Goal: Information Seeking & Learning: Learn about a topic

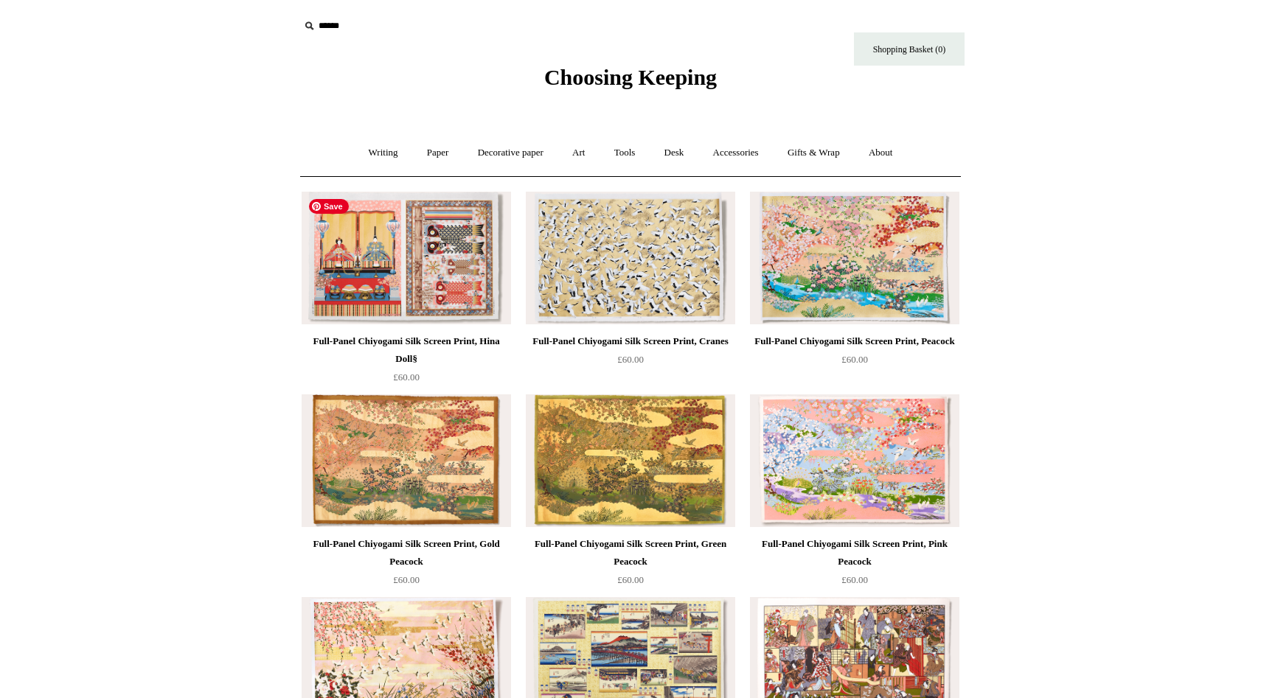
click at [459, 291] on img at bounding box center [406, 258] width 209 height 133
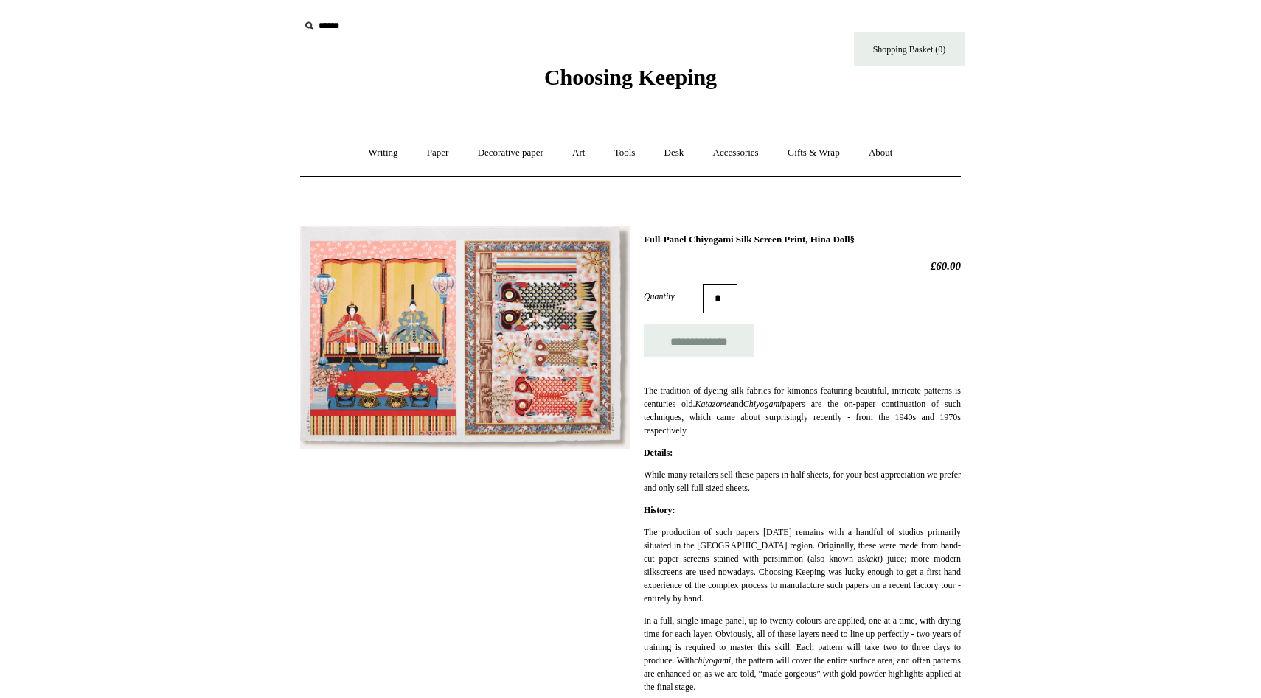
click at [402, 335] on img at bounding box center [465, 337] width 330 height 223
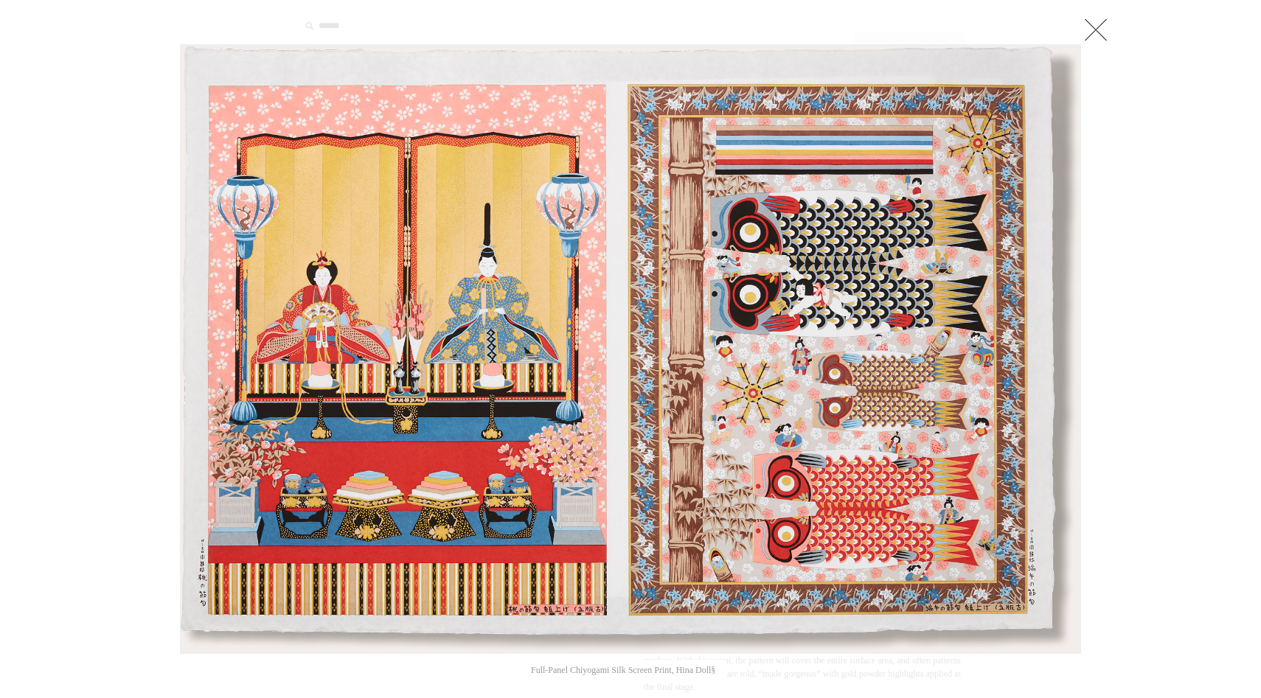
click at [1096, 22] on link at bounding box center [1095, 29] width 29 height 29
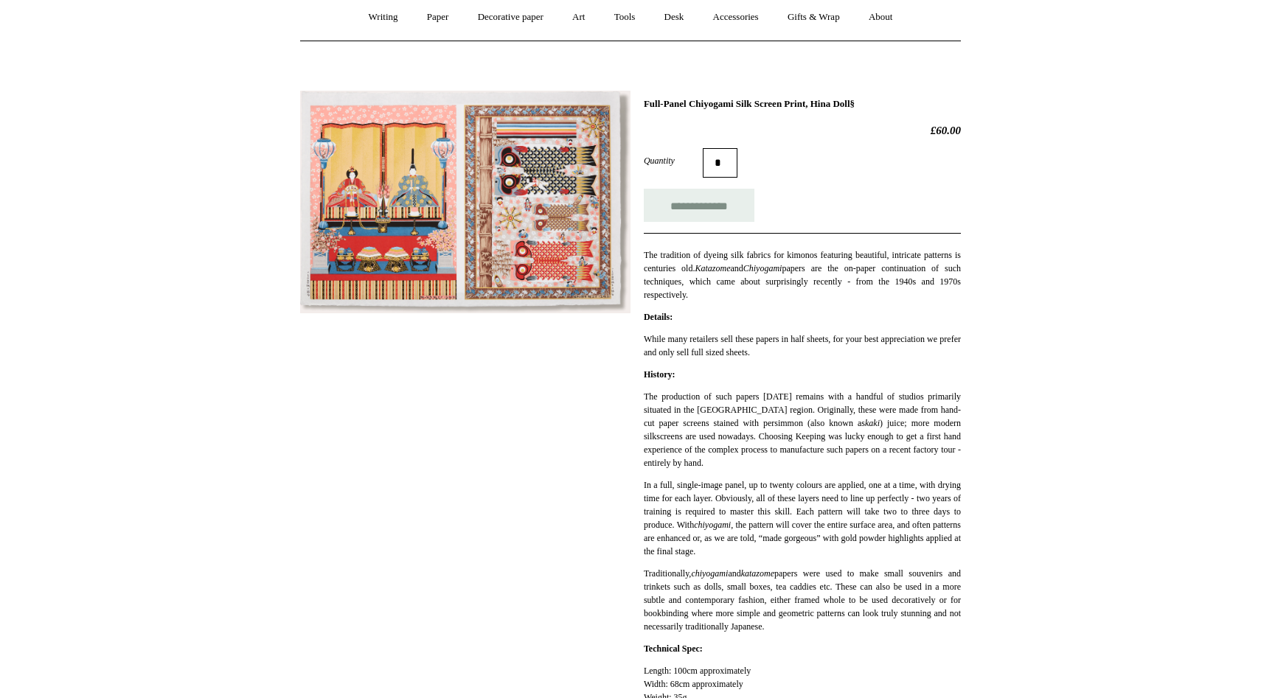
scroll to position [146, 0]
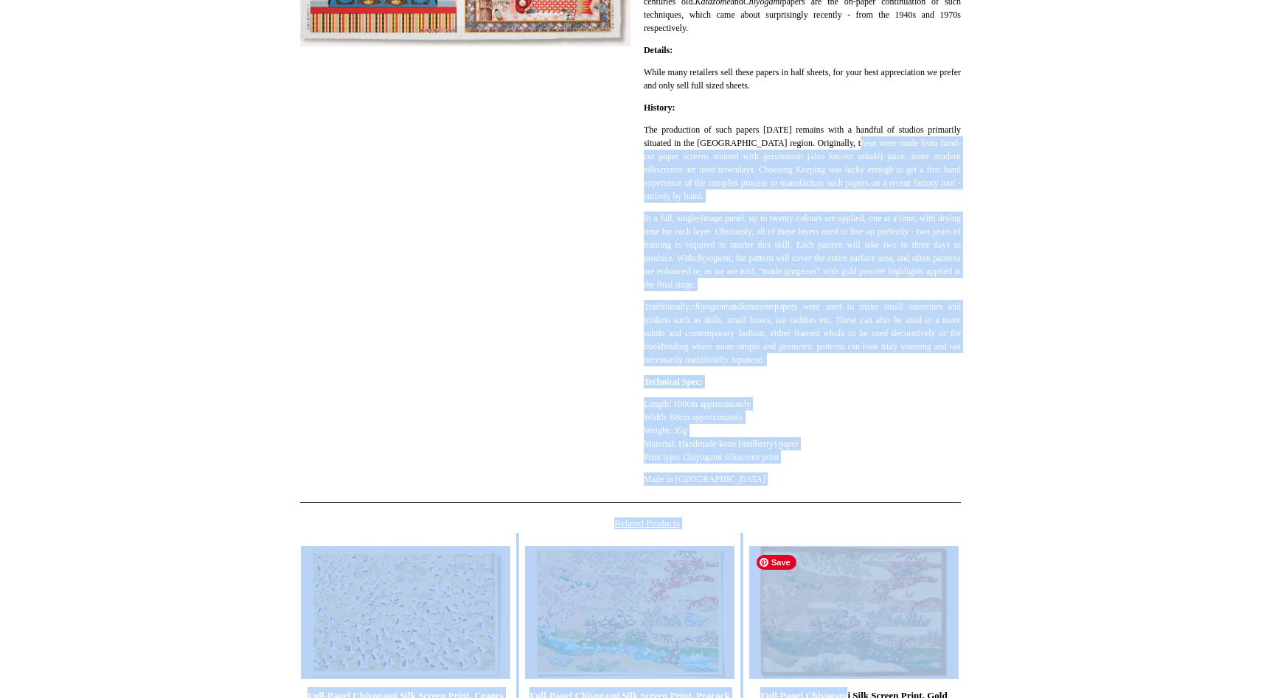
drag, startPoint x: 868, startPoint y: 547, endPoint x: 858, endPoint y: 693, distance: 146.3
click at [858, 693] on div "**********" at bounding box center [630, 277] width 737 height 929
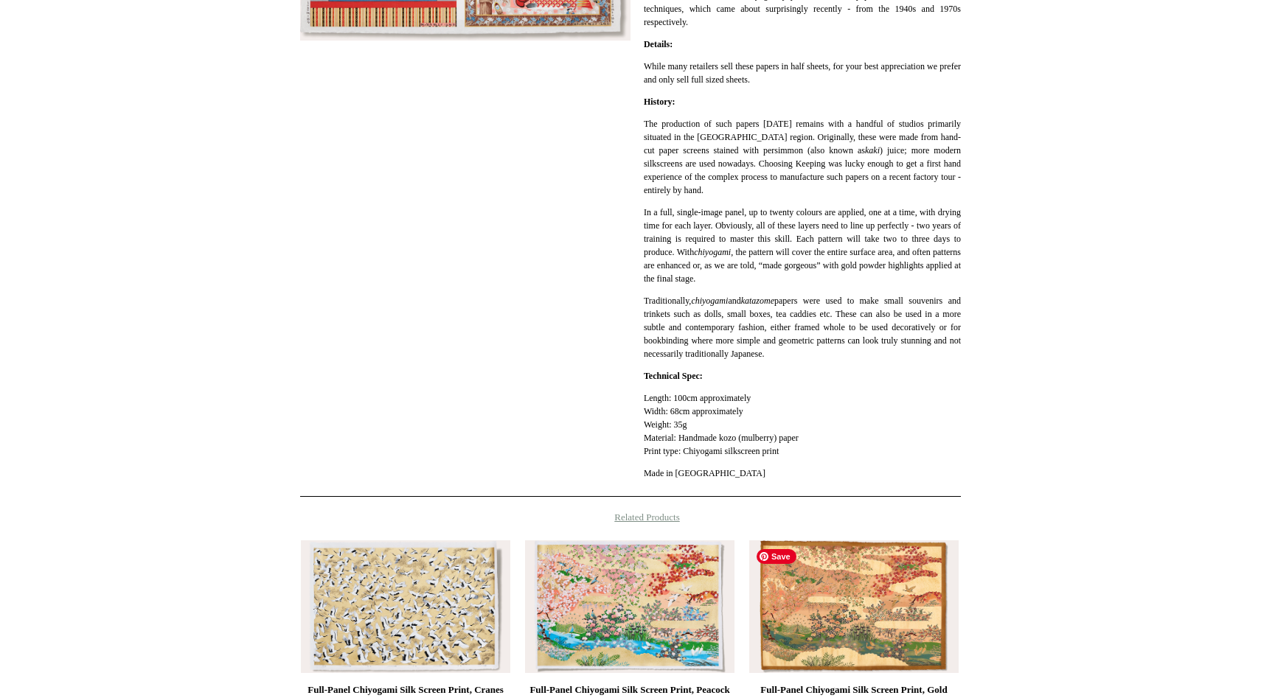
click at [1035, 537] on html "Menu Choosing Keeping * Shipping Information Shopping Basket (0) * ⤺ + +" at bounding box center [630, 278] width 1261 height 1375
drag, startPoint x: 1035, startPoint y: 537, endPoint x: 990, endPoint y: 698, distance: 167.2
click at [990, 698] on html "Menu Choosing Keeping * Shipping Information Shopping Basket (0) * ⤺ + +" at bounding box center [630, 278] width 1261 height 1375
click at [858, 614] on img at bounding box center [853, 607] width 209 height 133
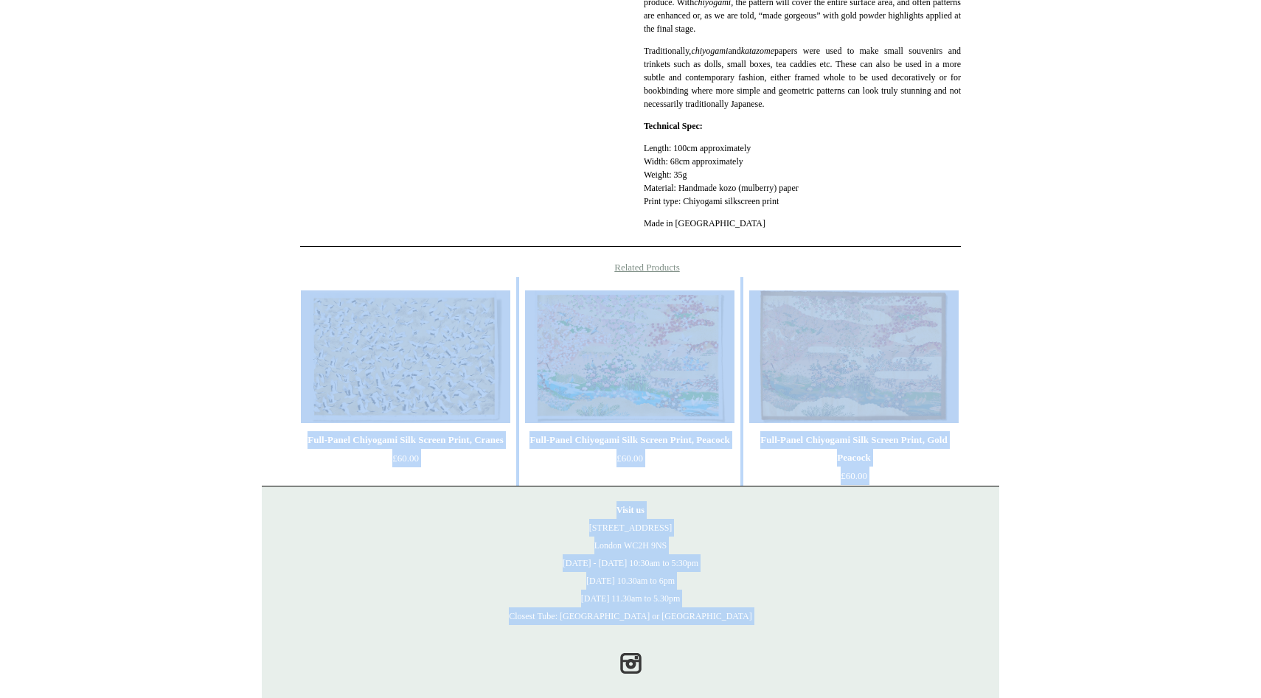
scroll to position [678, 0]
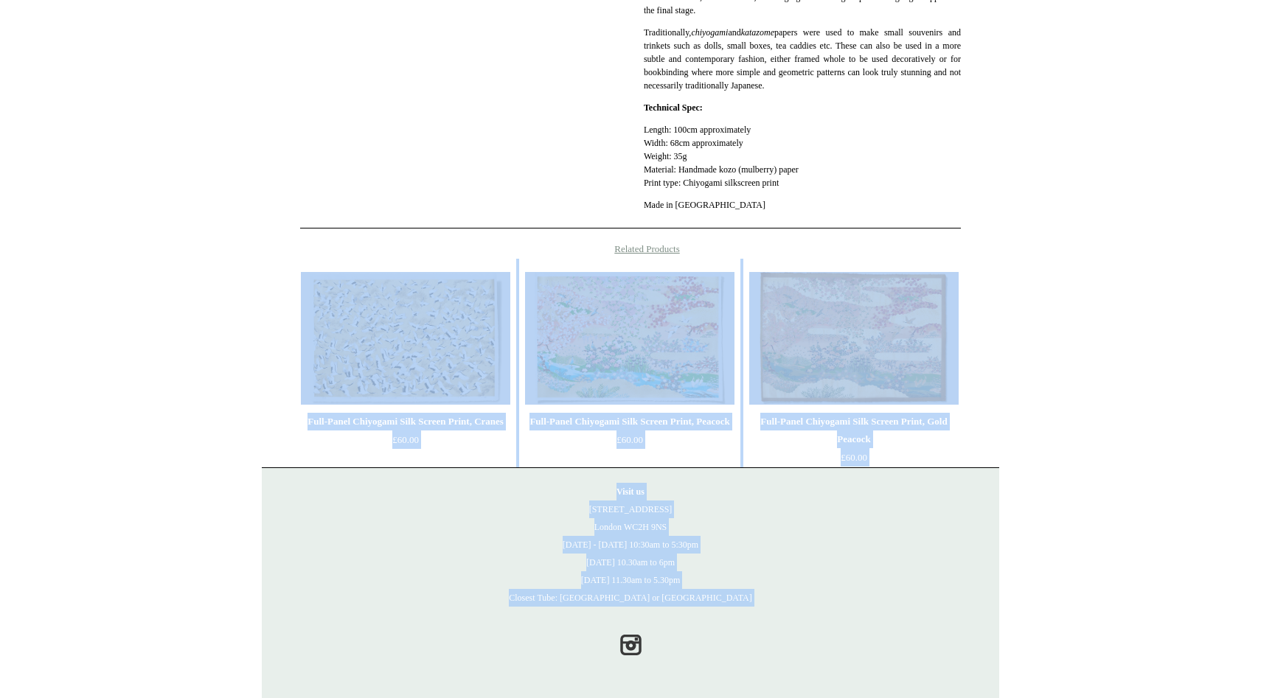
drag, startPoint x: 265, startPoint y: 635, endPoint x: 395, endPoint y: 698, distance: 143.5
click at [395, 698] on div "**********" at bounding box center [630, 118] width 737 height 1160
click at [626, 367] on img at bounding box center [629, 338] width 209 height 133
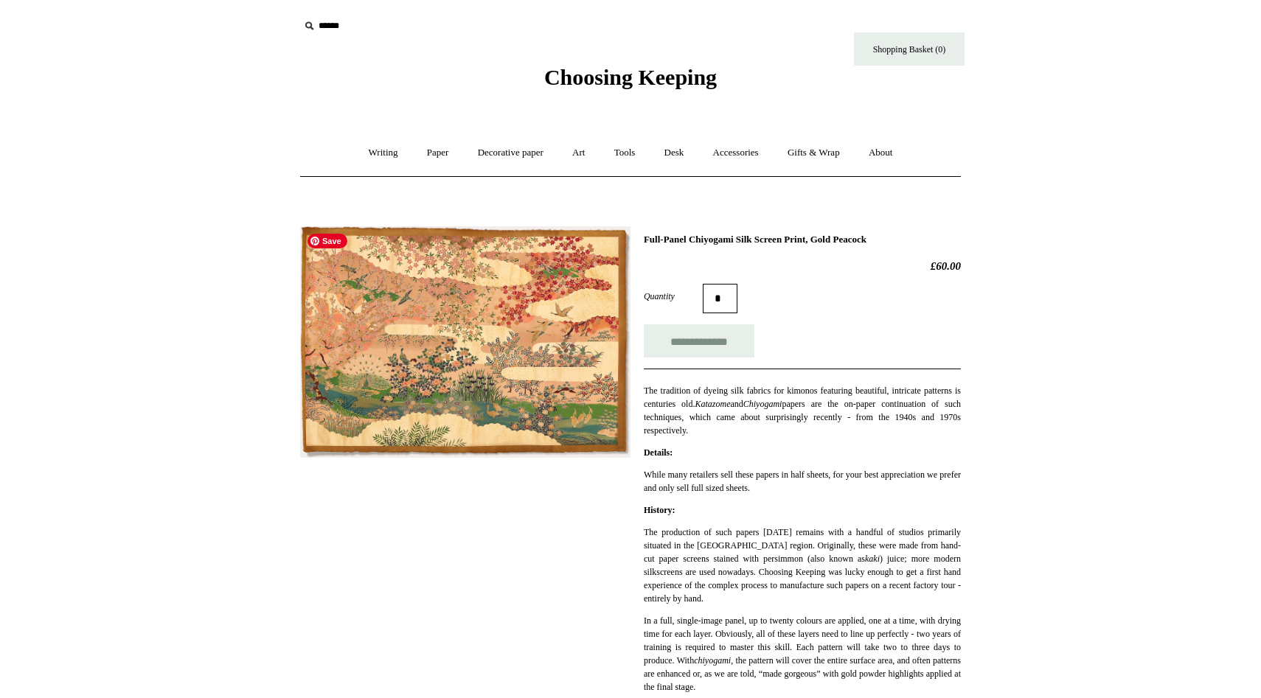
click at [455, 363] on img at bounding box center [465, 342] width 330 height 232
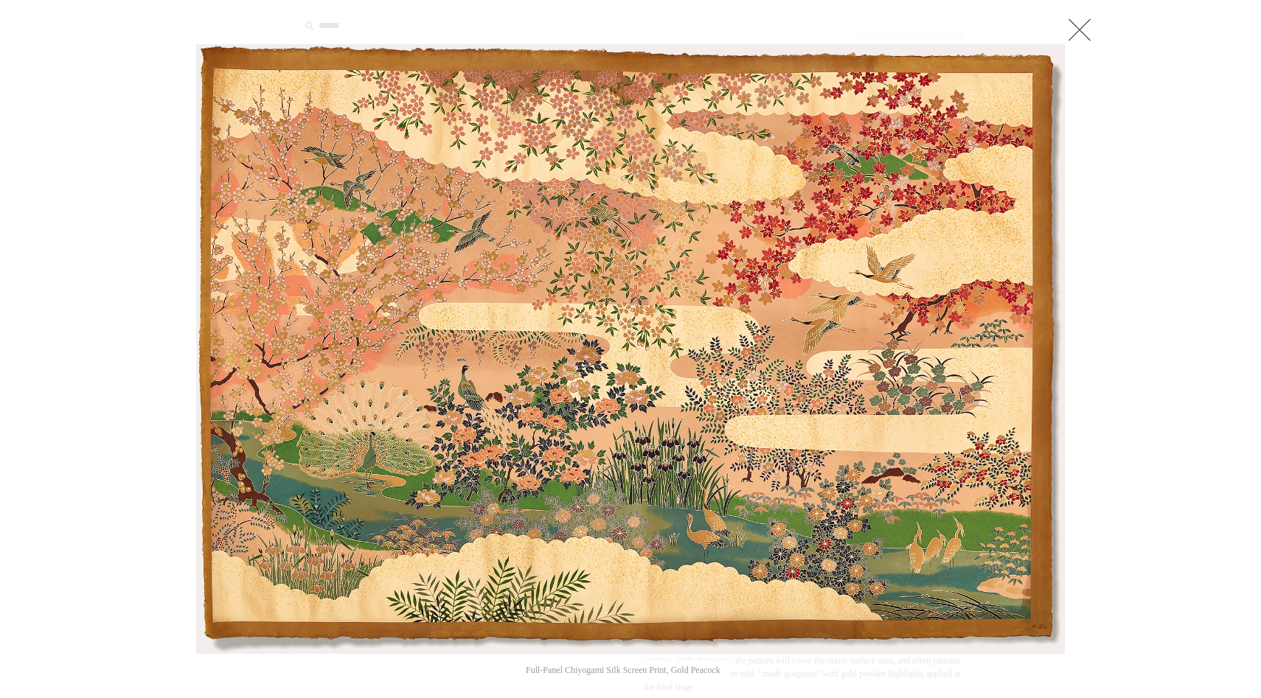
click at [1083, 27] on link at bounding box center [1079, 29] width 29 height 29
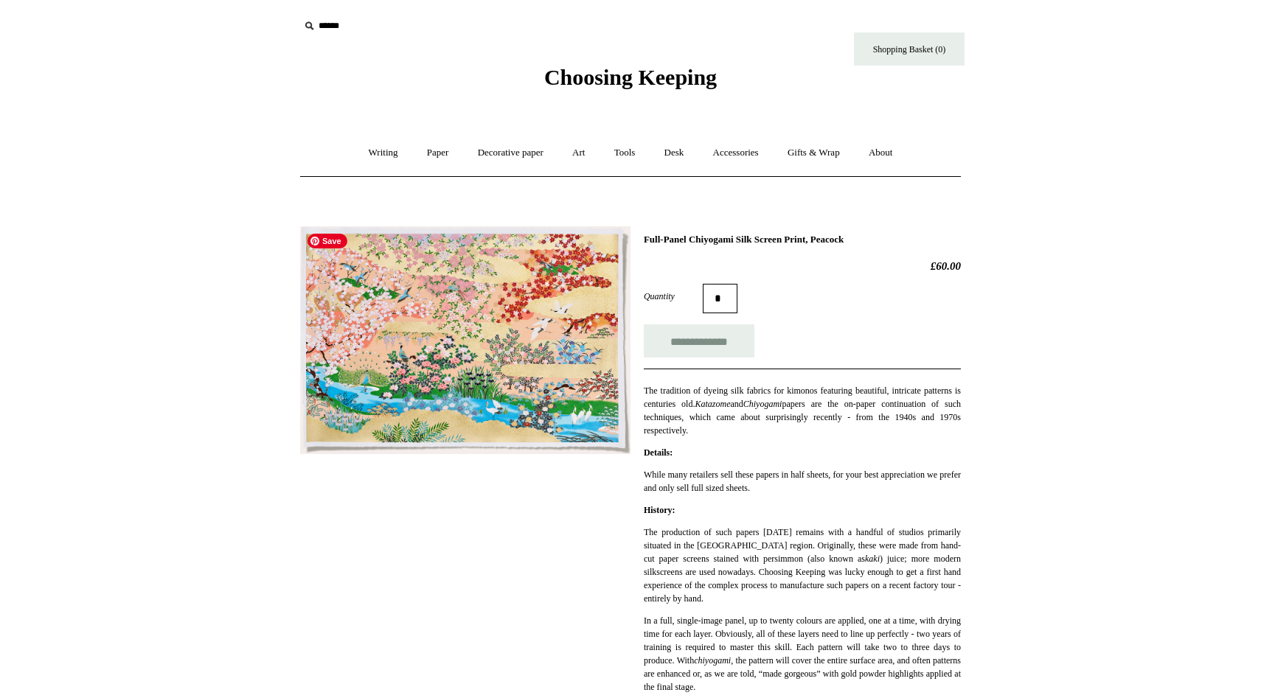
click at [482, 362] on img at bounding box center [465, 340] width 330 height 228
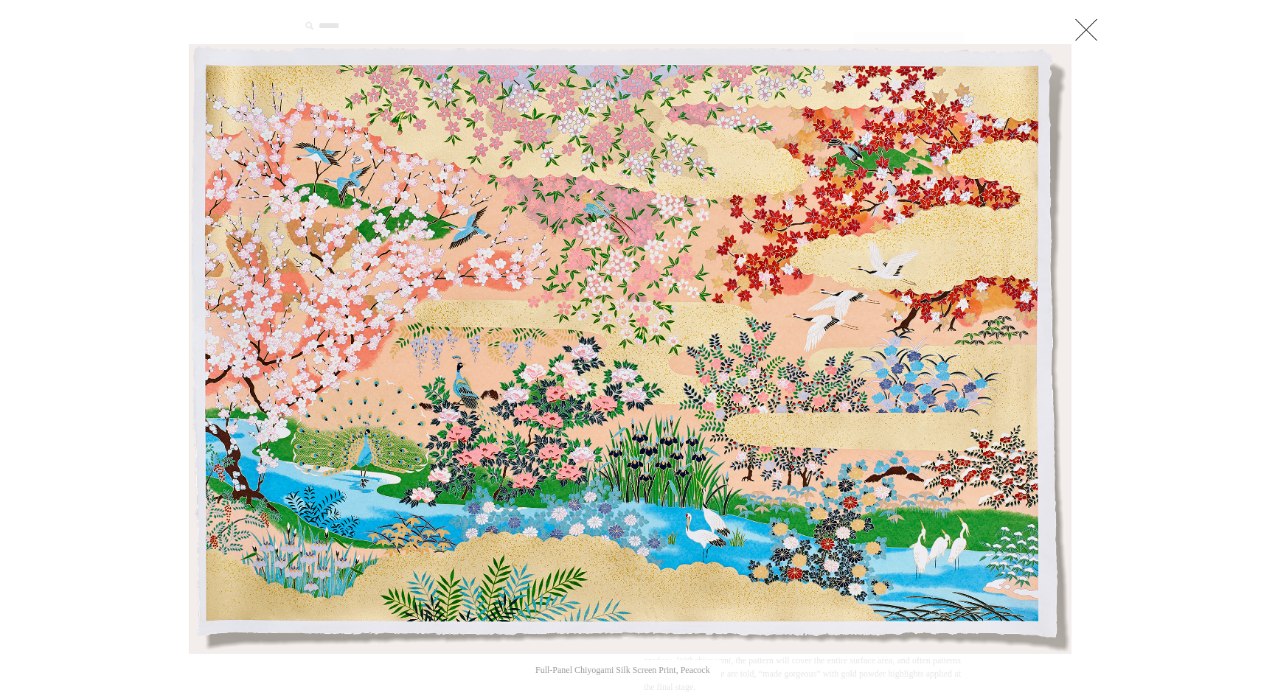
click at [1082, 30] on link at bounding box center [1086, 29] width 29 height 29
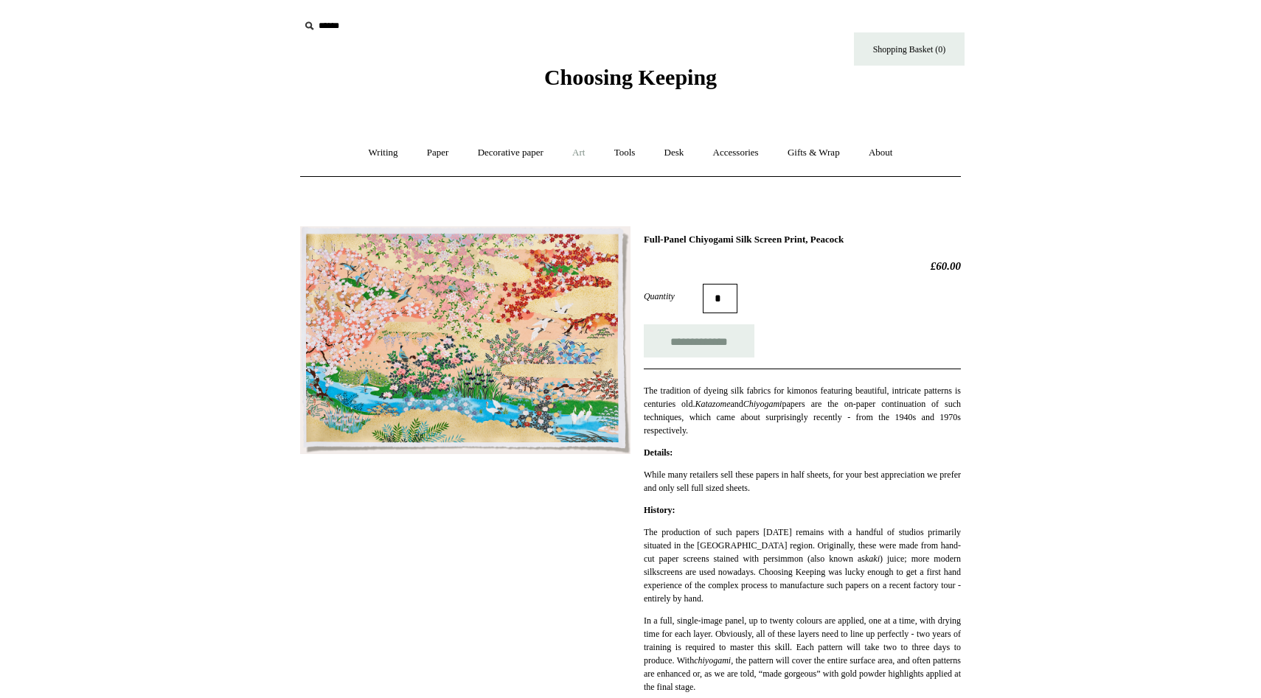
click at [582, 153] on link "Art +" at bounding box center [578, 152] width 39 height 39
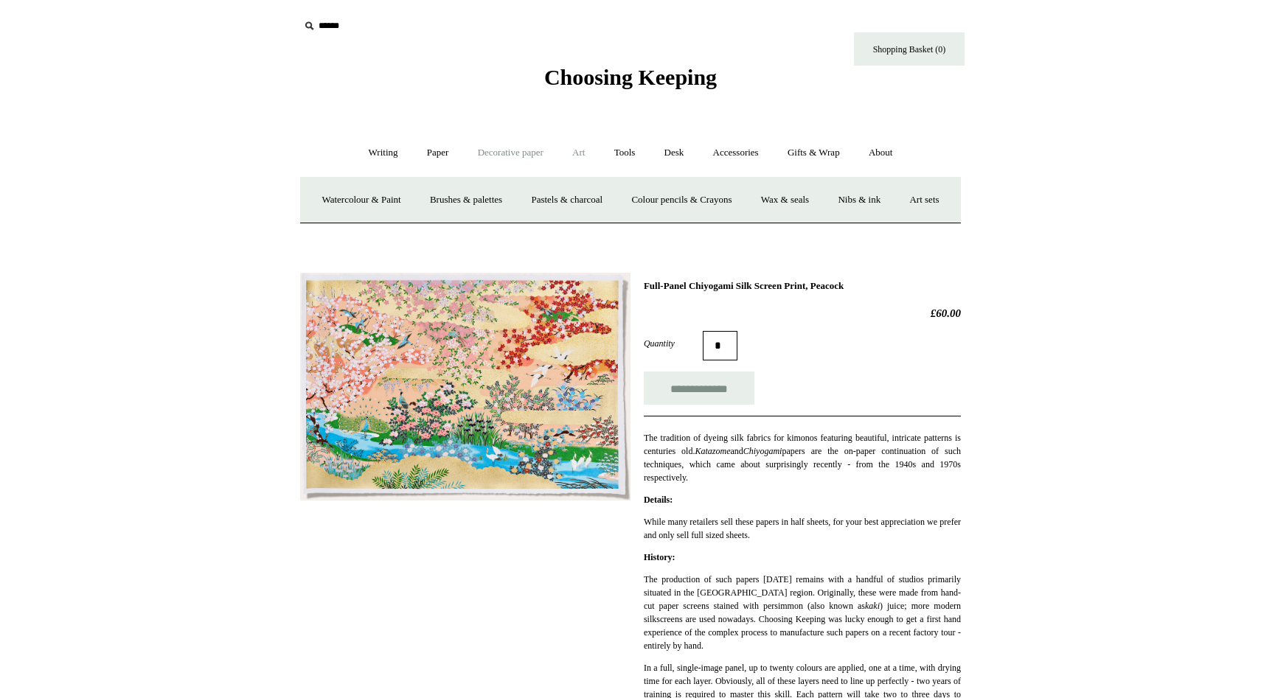
click at [525, 155] on link "Decorative paper +" at bounding box center [511, 152] width 92 height 39
click at [389, 201] on link "All" at bounding box center [406, 200] width 39 height 39
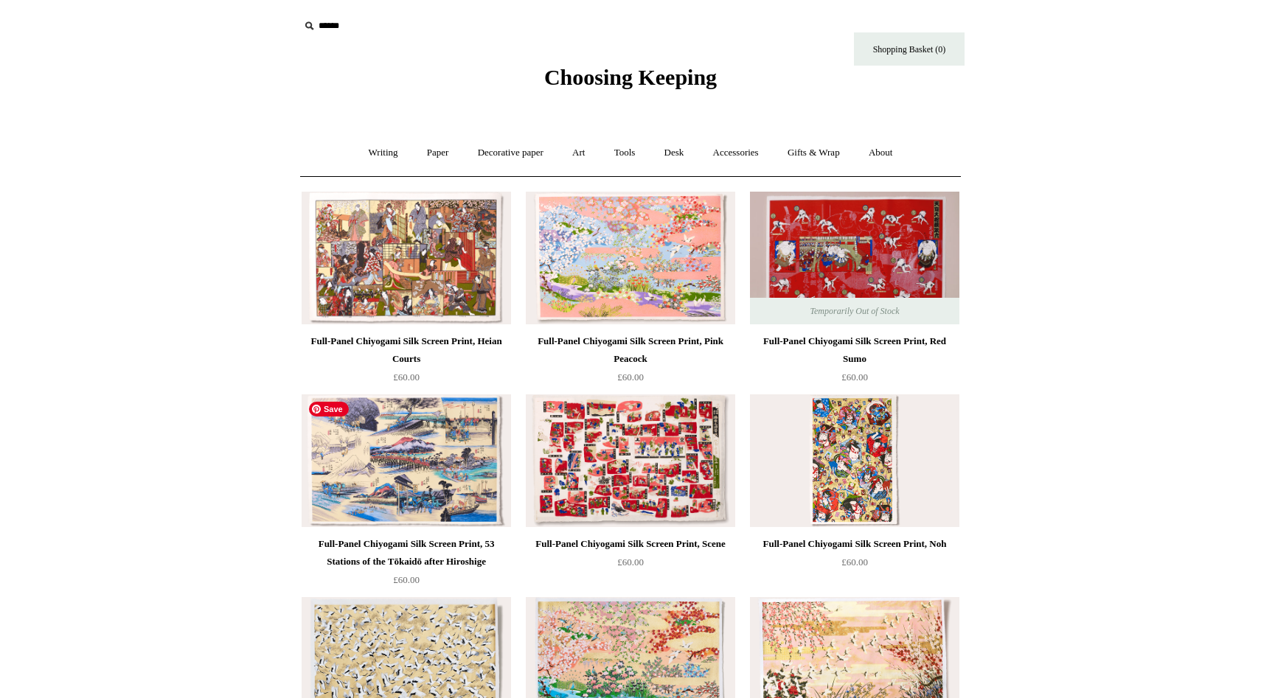
click at [452, 445] on img at bounding box center [406, 461] width 209 height 133
click at [860, 477] on img at bounding box center [854, 461] width 209 height 133
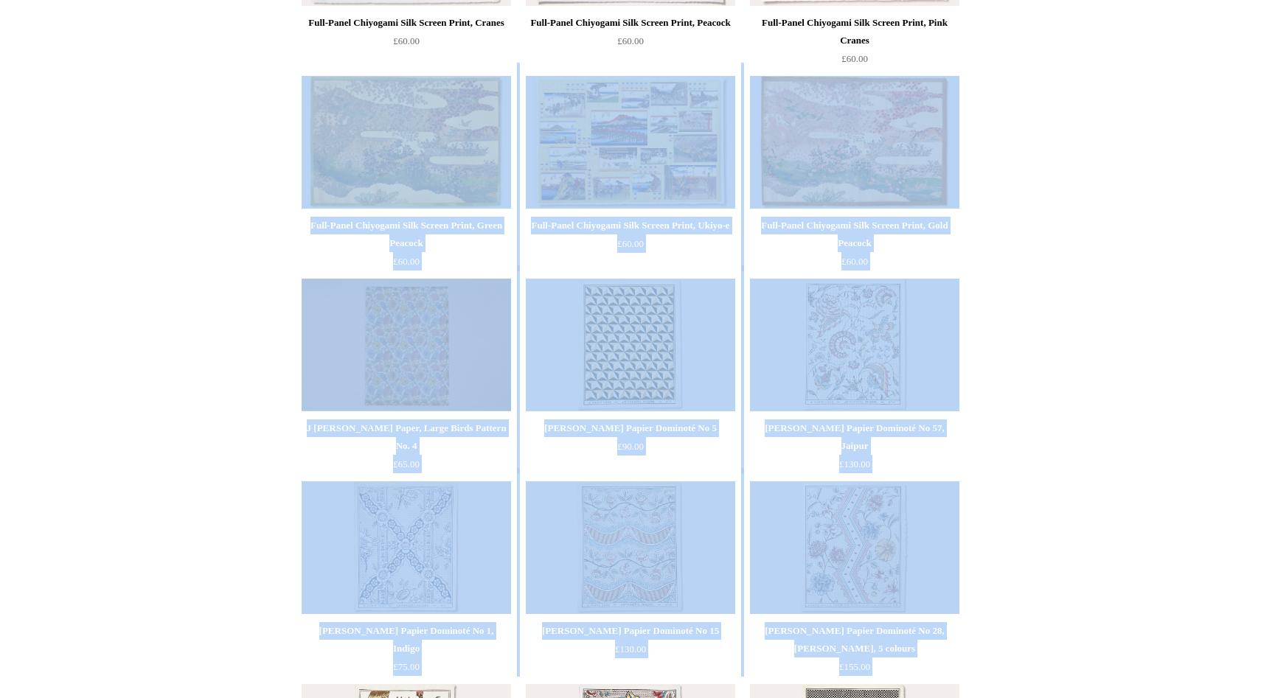
drag, startPoint x: 127, startPoint y: 591, endPoint x: 295, endPoint y: 696, distance: 198.5
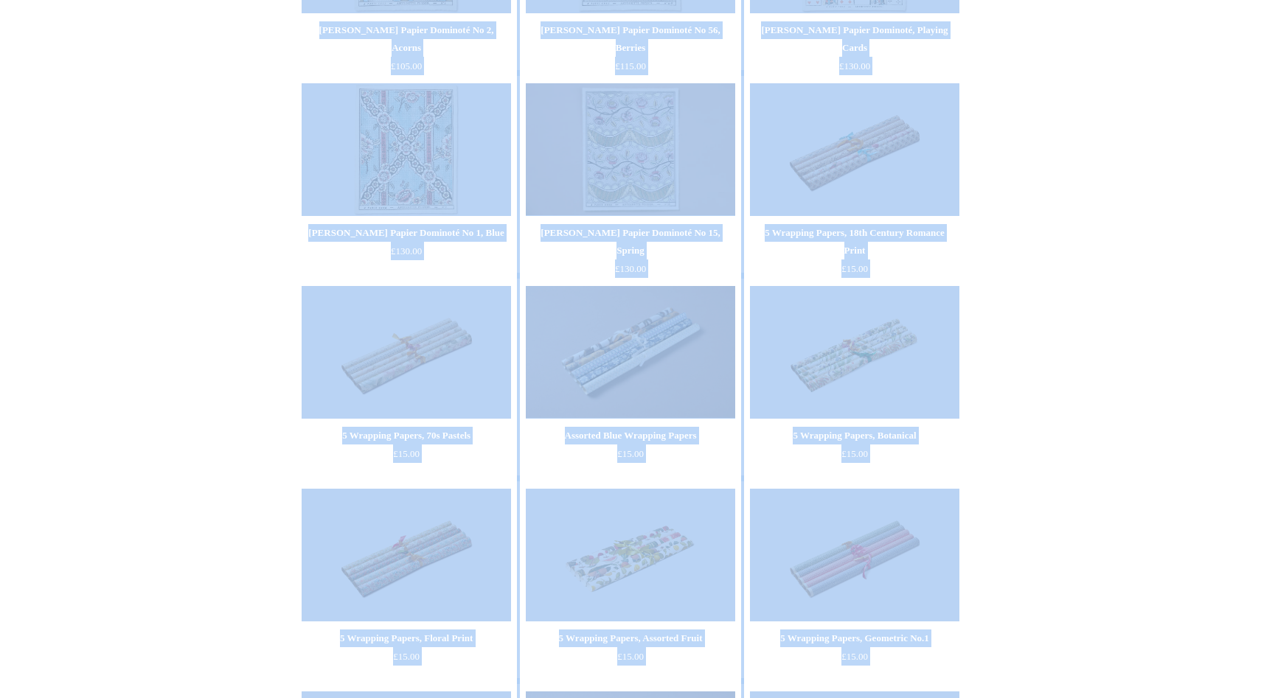
scroll to position [1794, 0]
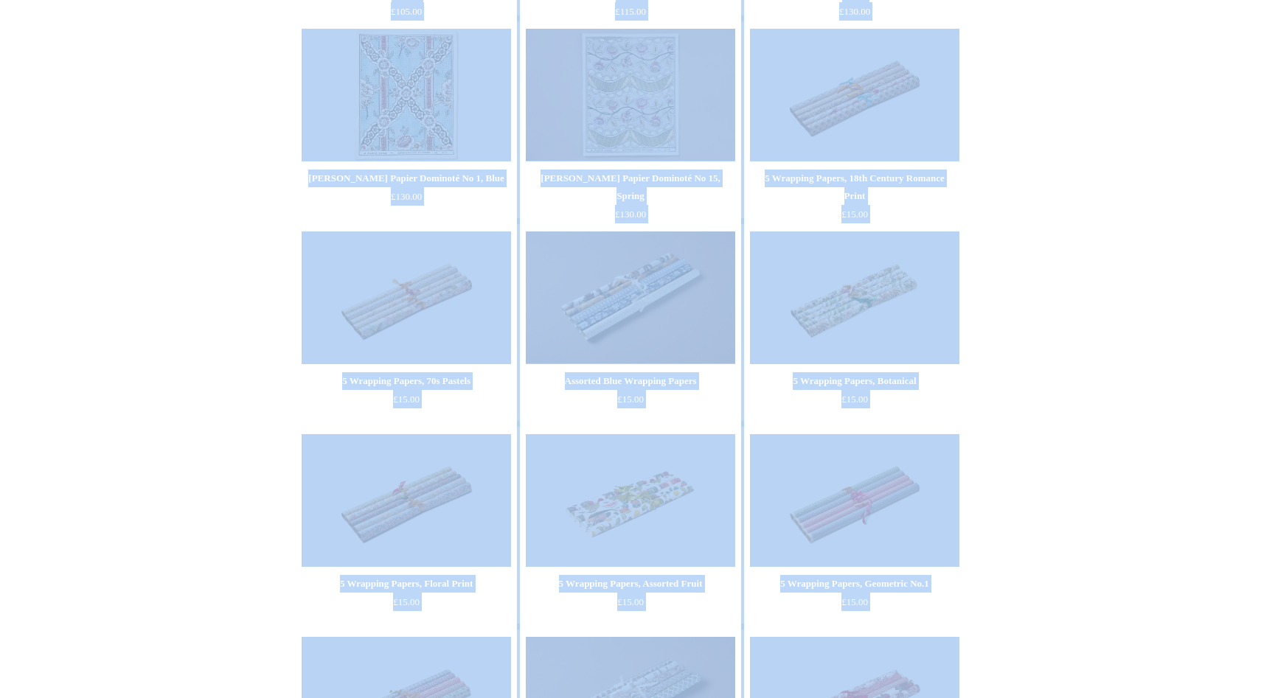
drag, startPoint x: 994, startPoint y: 351, endPoint x: 967, endPoint y: 697, distance: 347.0
click at [967, 697] on ul "Full-Panel Chiyogami Silk Screen Print, Heian Courts £60.00" at bounding box center [648, 324] width 704 height 3853
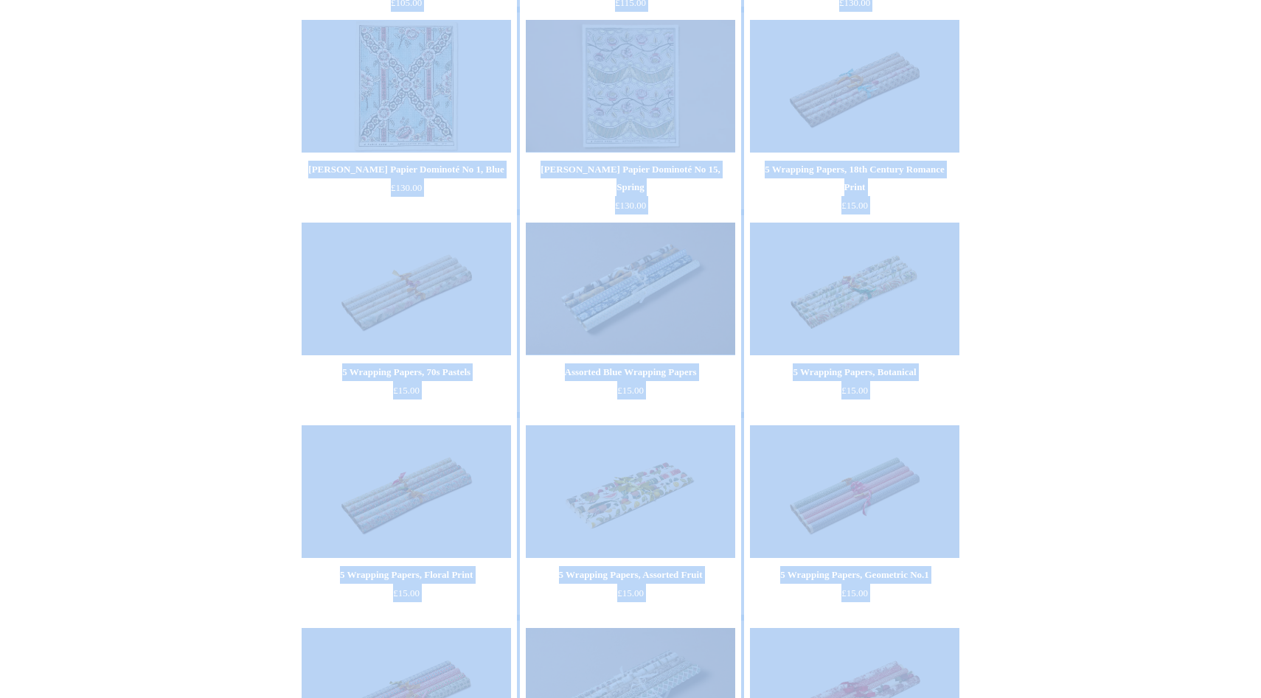
click at [1026, 603] on html "Menu Choosing Keeping * Shipping Information Shopping Basket (0) * ⤺ + +" at bounding box center [630, 347] width 1261 height 4283
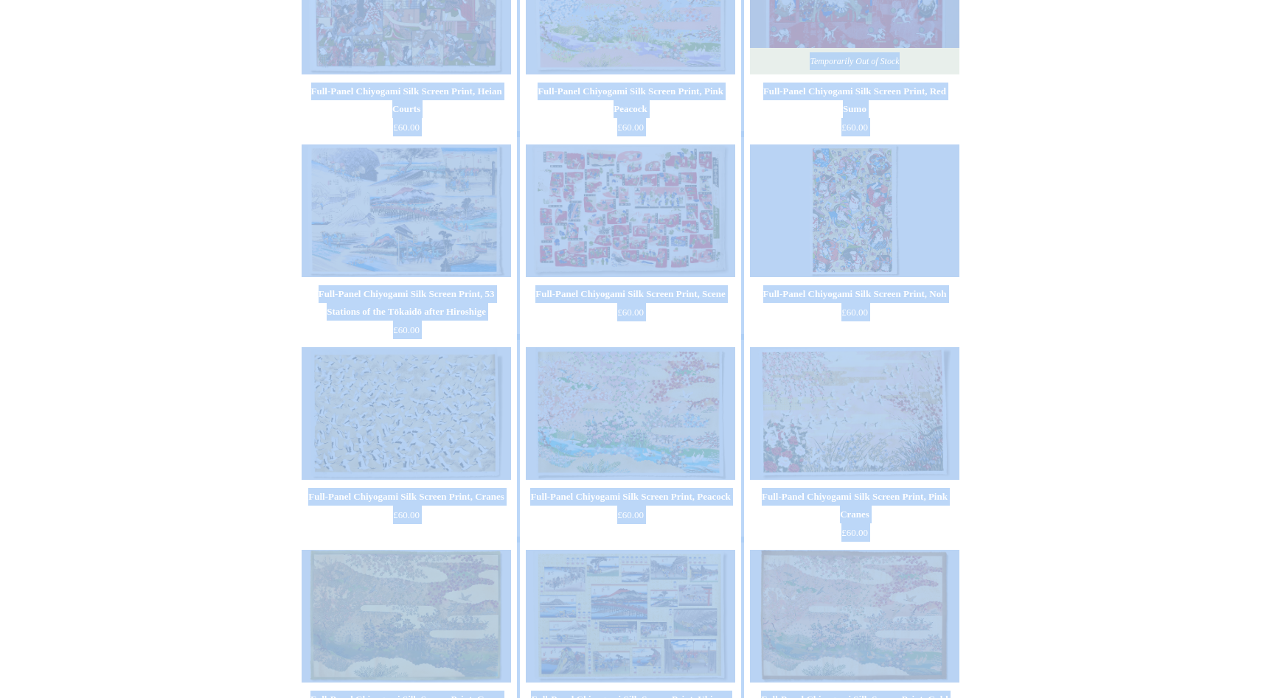
scroll to position [0, 0]
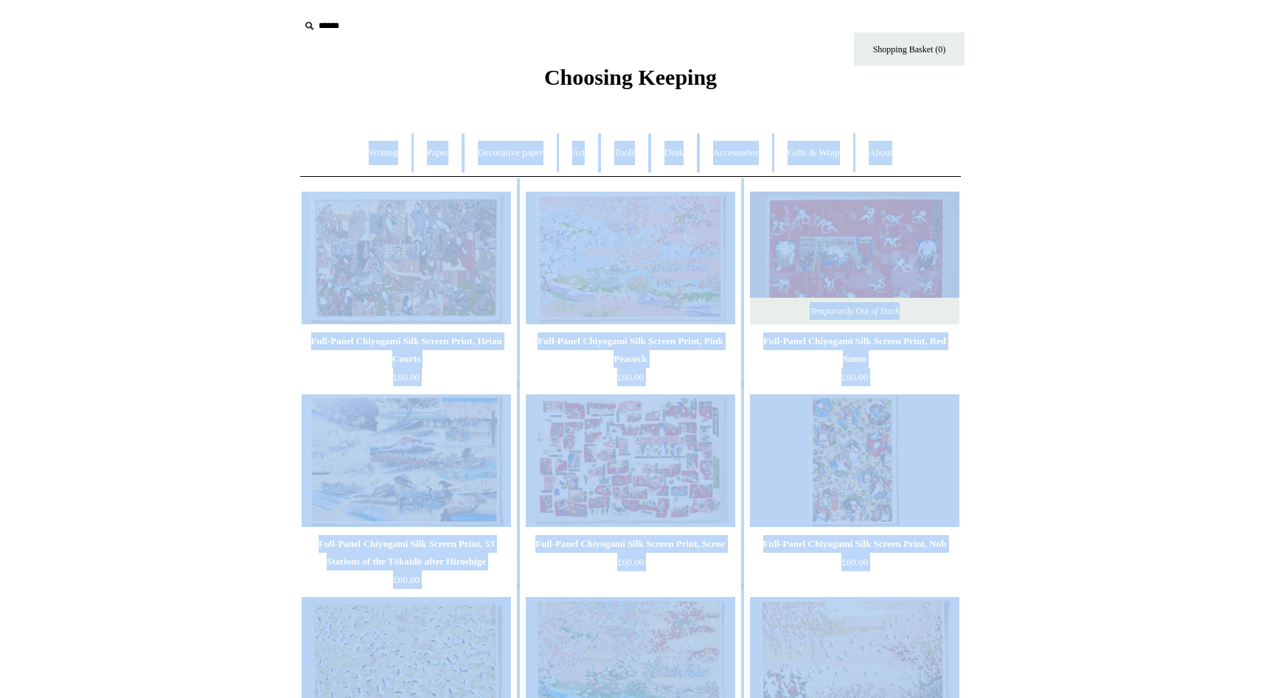
drag, startPoint x: 1026, startPoint y: 603, endPoint x: 1076, endPoint y: 121, distance: 484.9
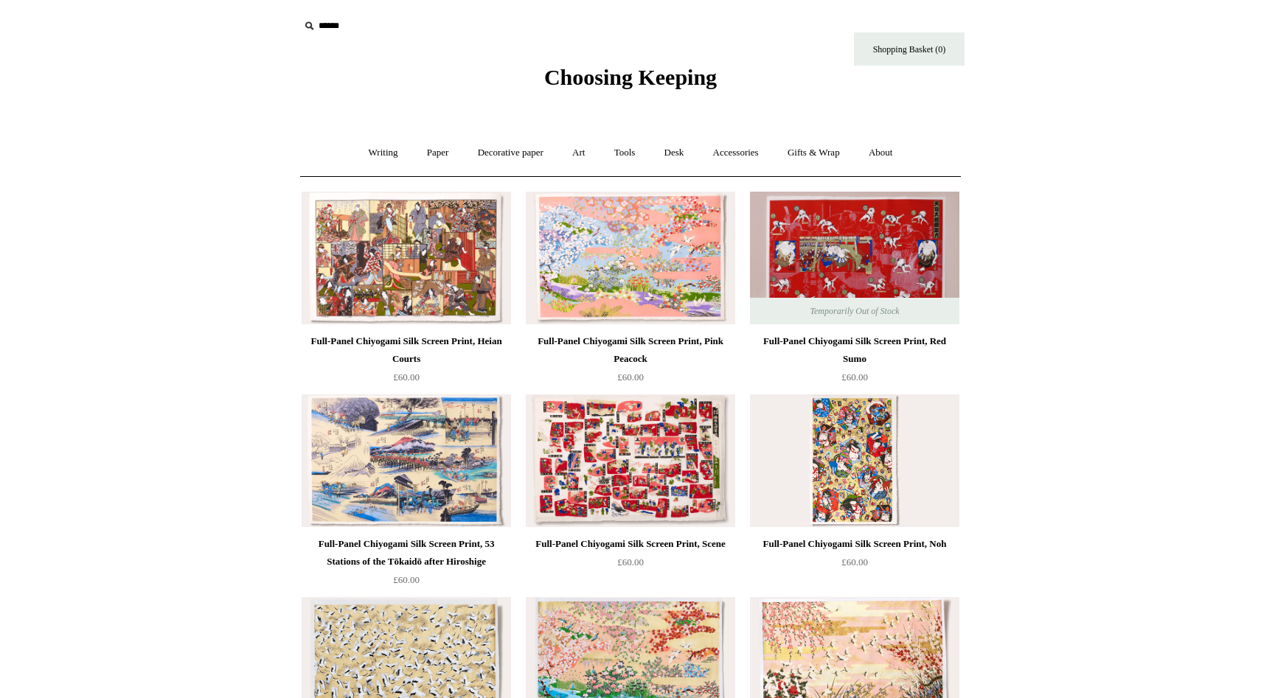
click at [406, 294] on img at bounding box center [406, 258] width 209 height 133
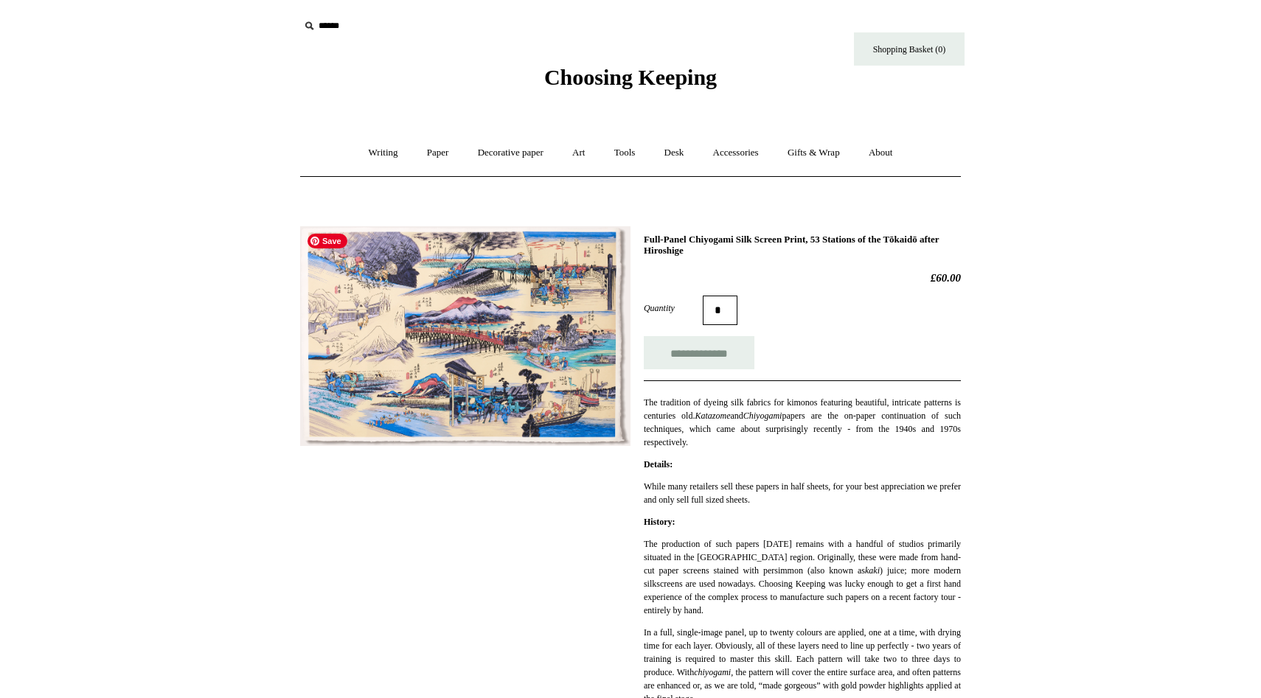
click at [476, 398] on img at bounding box center [465, 336] width 330 height 220
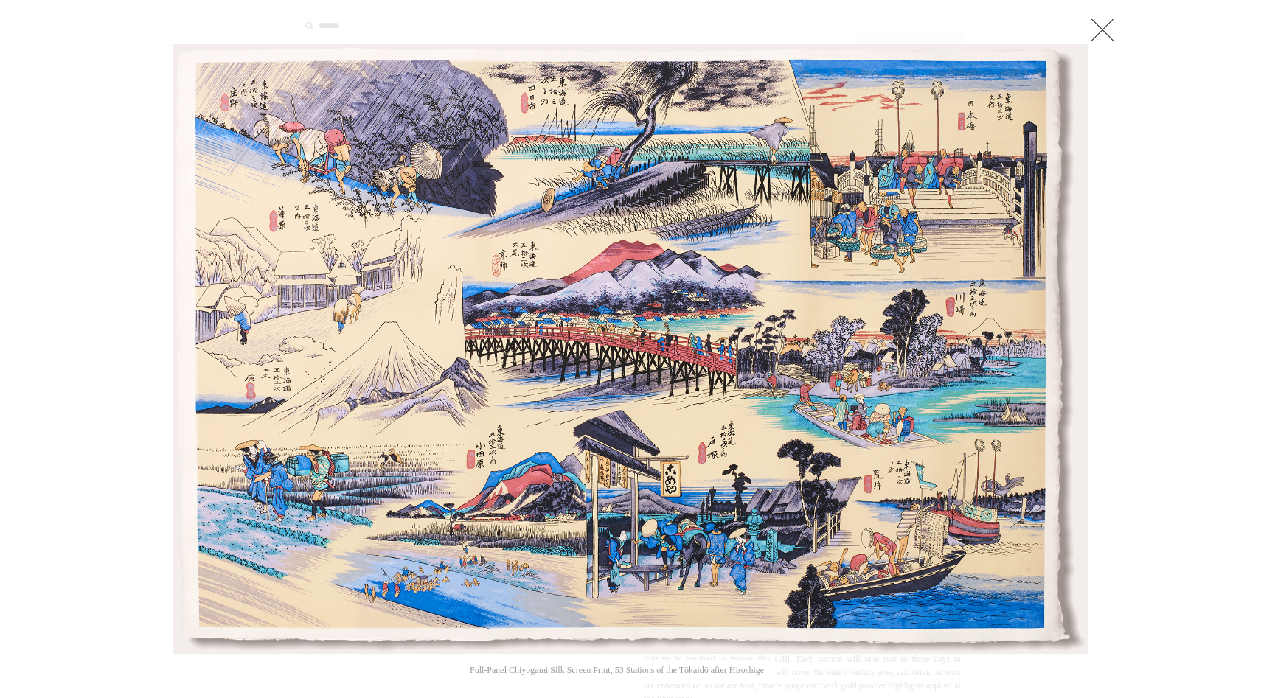
click at [1097, 35] on link at bounding box center [1102, 29] width 29 height 29
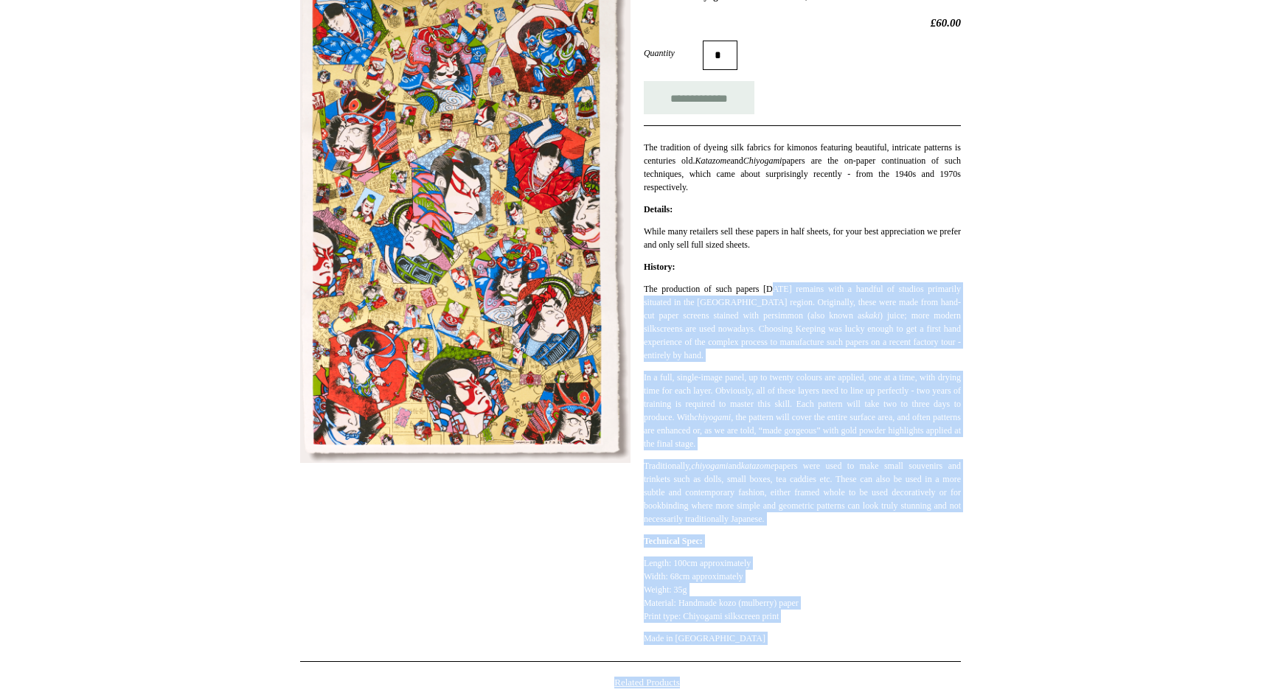
drag, startPoint x: 775, startPoint y: 535, endPoint x: 760, endPoint y: 698, distance: 162.9
click at [760, 698] on div "**********" at bounding box center [630, 436] width 737 height 929
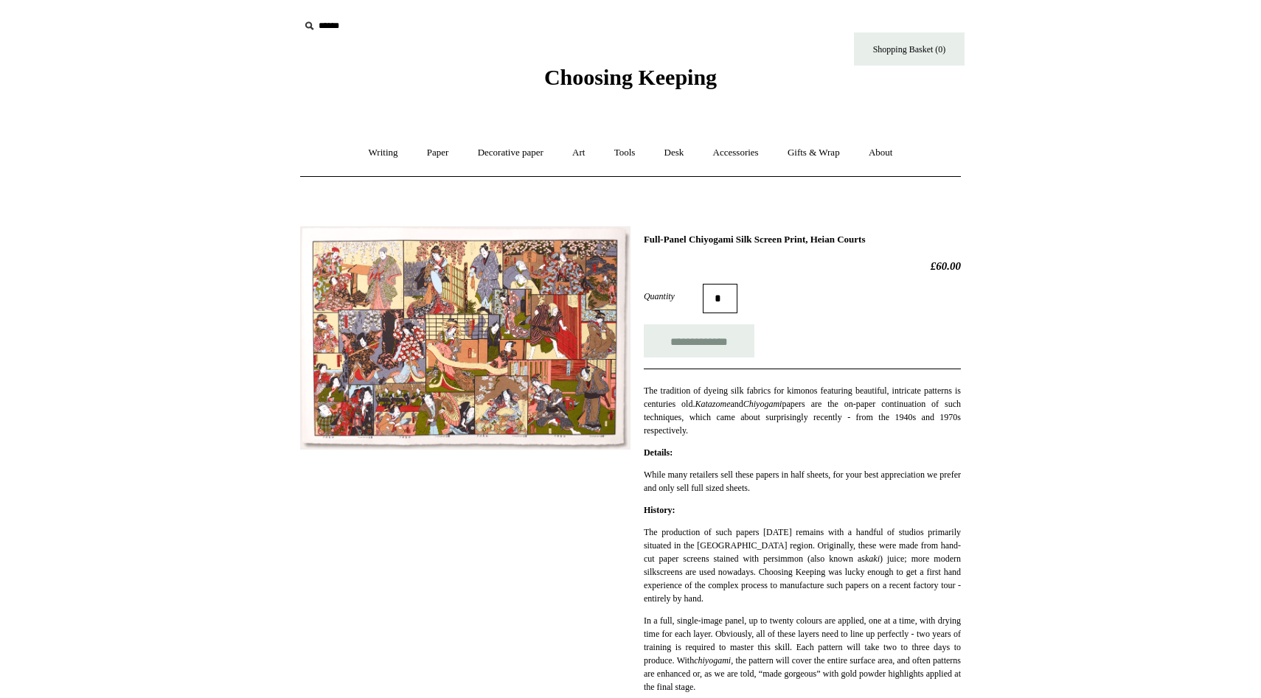
click at [370, 275] on img at bounding box center [465, 337] width 330 height 223
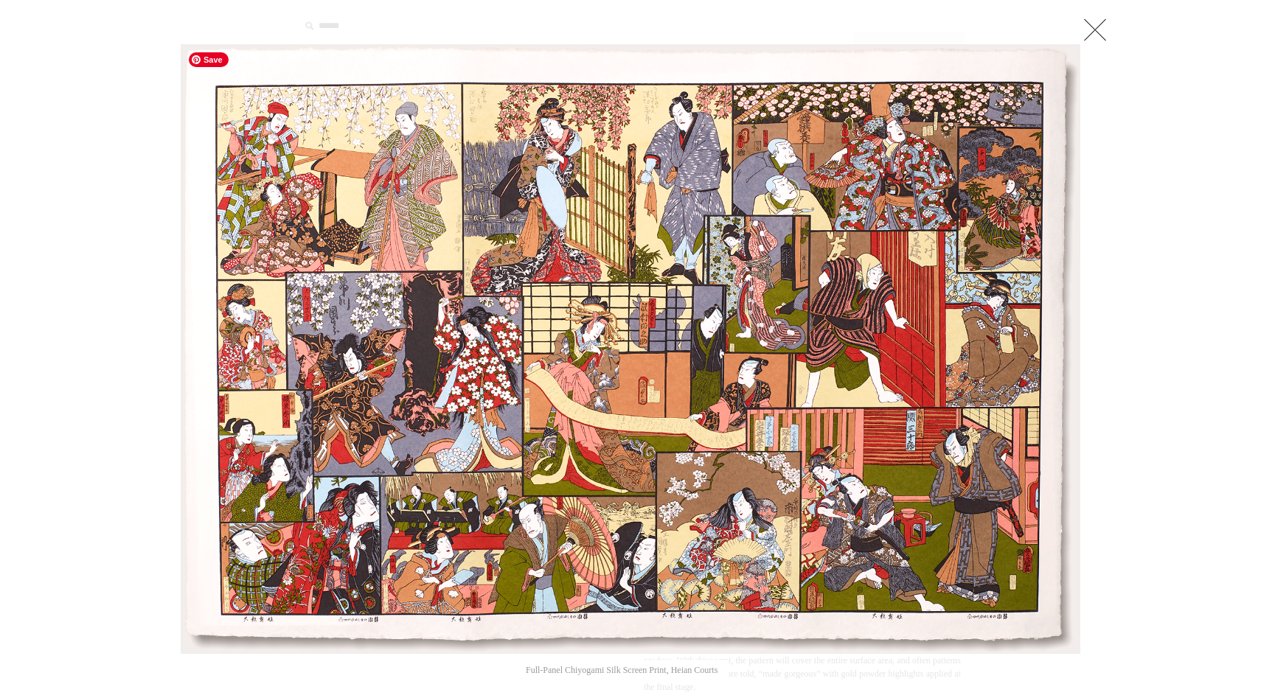
click at [353, 221] on img at bounding box center [630, 349] width 898 height 608
click at [1095, 28] on link at bounding box center [1094, 29] width 29 height 29
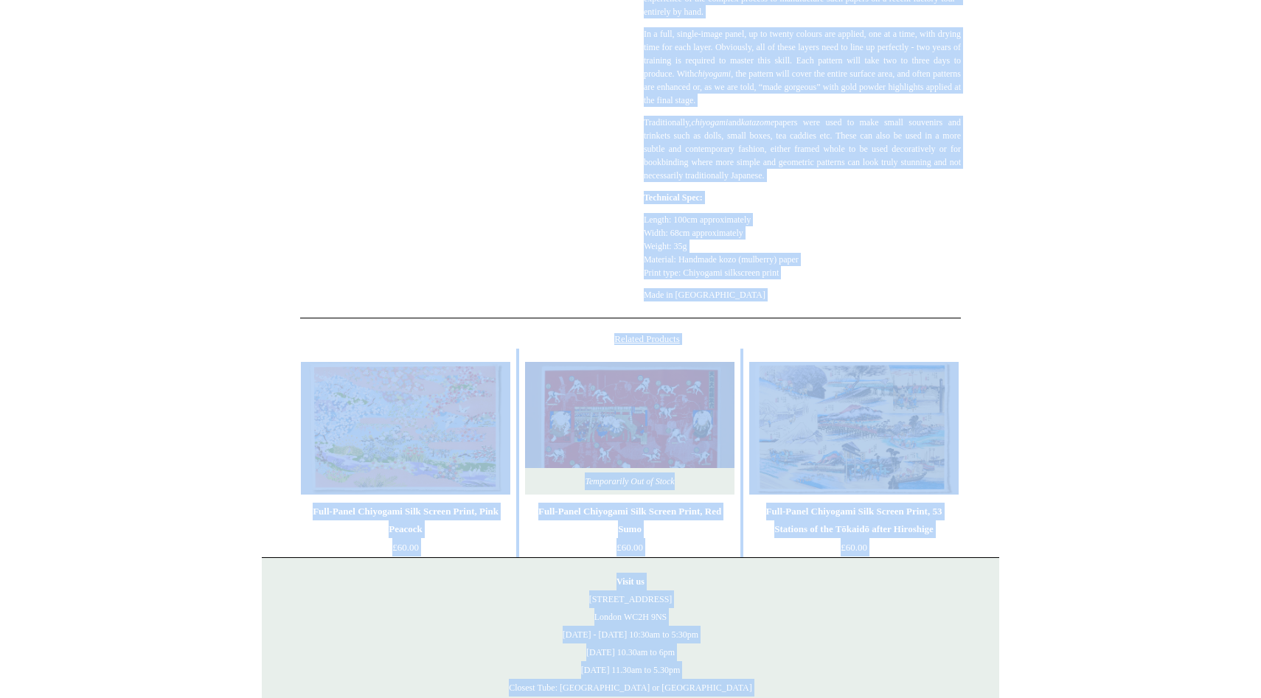
drag, startPoint x: 833, startPoint y: 516, endPoint x: 841, endPoint y: 698, distance: 181.6
click at [841, 698] on div "**********" at bounding box center [630, 208] width 737 height 1160
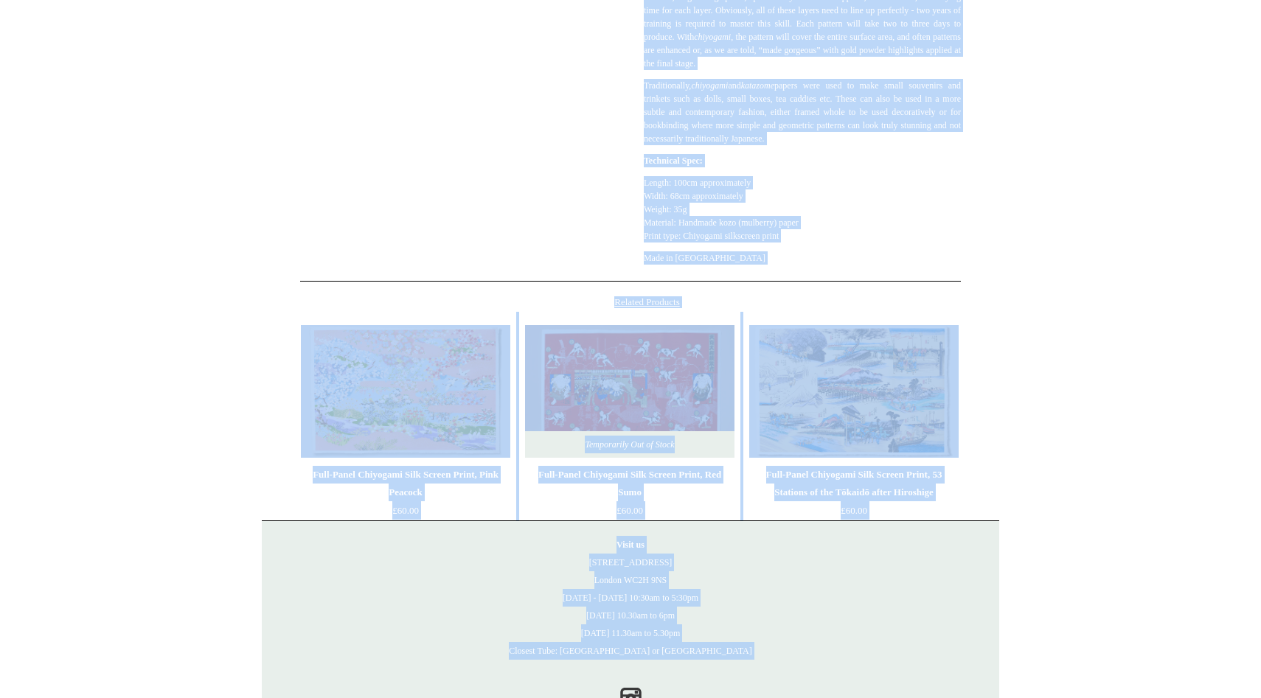
click at [1087, 527] on html "Menu Choosing Keeping * Shipping Information Shopping Basket (0) * ⤺ + +" at bounding box center [630, 63] width 1261 height 1375
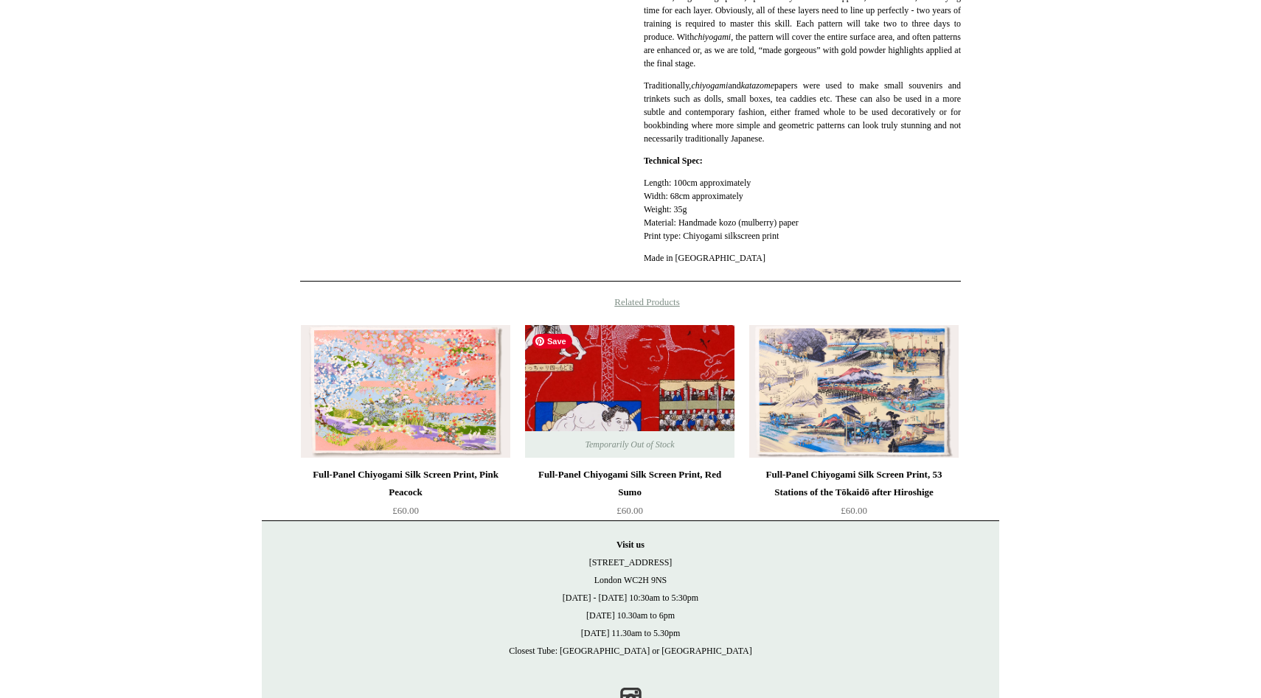
click at [629, 374] on img at bounding box center [629, 391] width 209 height 133
